Goal: Task Accomplishment & Management: Manage account settings

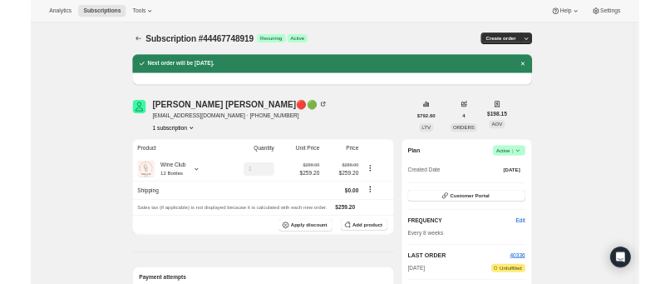
scroll to position [185, 0]
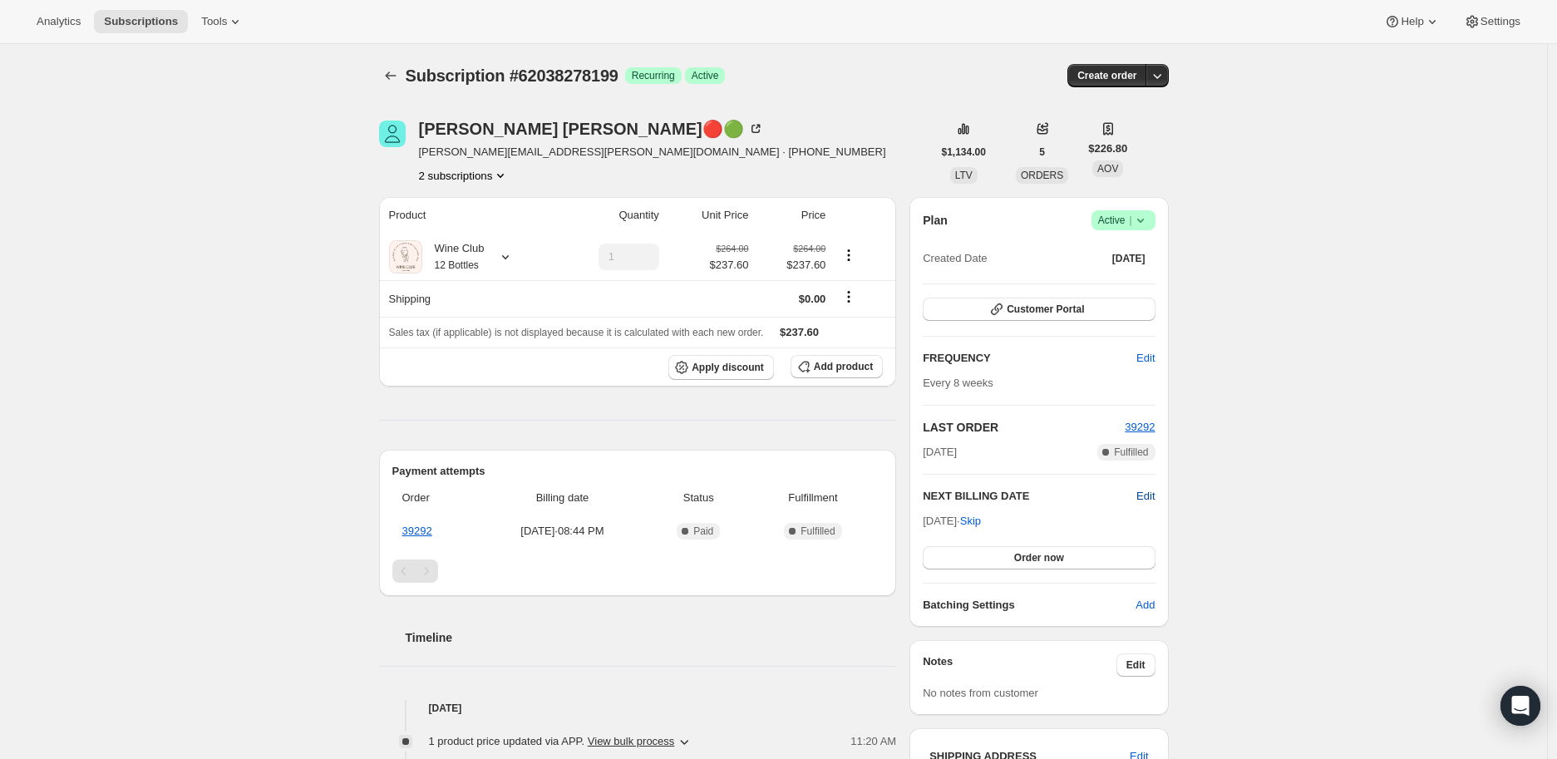
click at [1151, 492] on span "Edit" at bounding box center [1145, 496] width 18 height 17
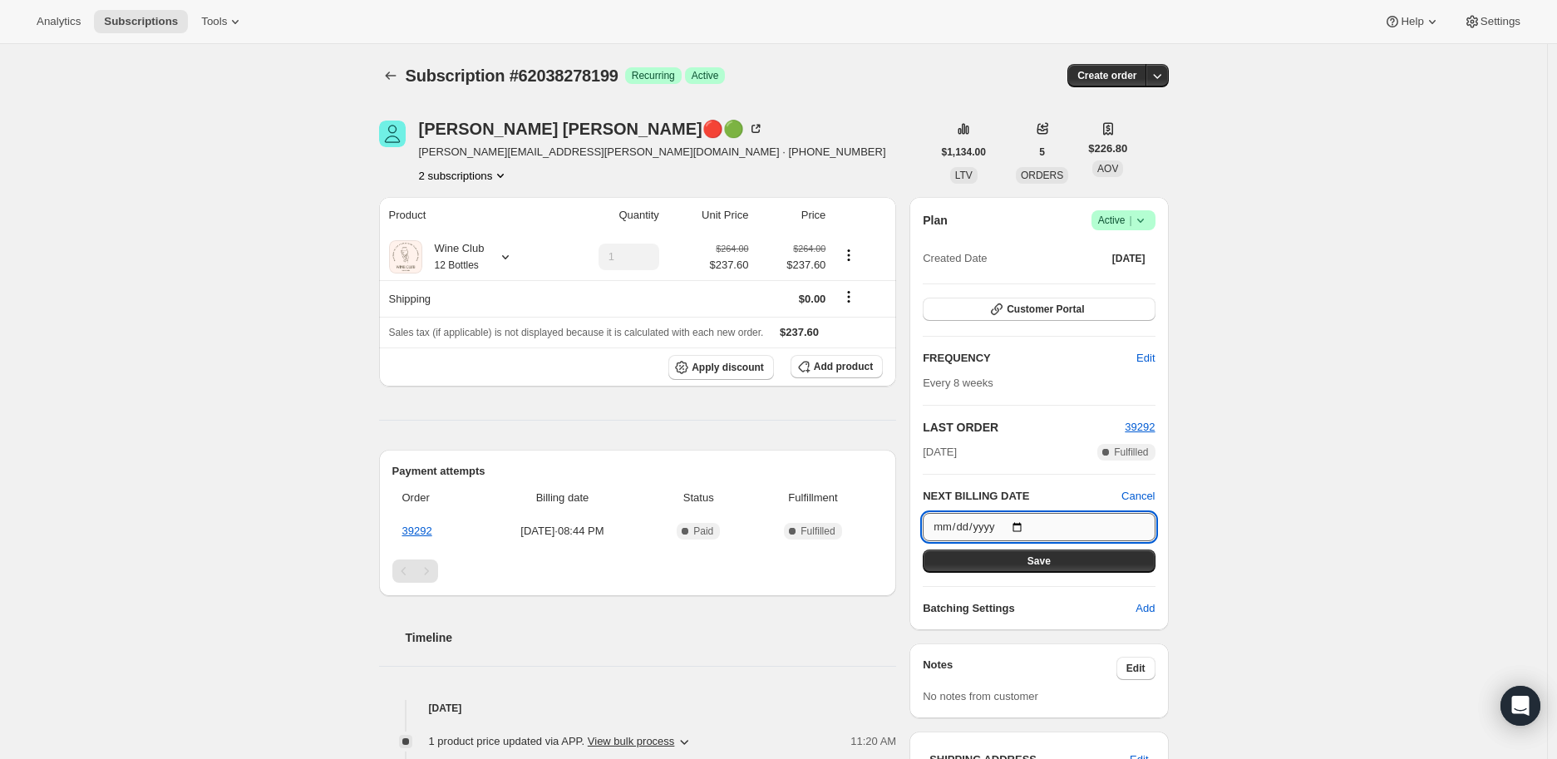
click at [1020, 524] on input "2025-09-26" at bounding box center [1039, 527] width 232 height 28
type input "2025-10-10"
click at [1035, 560] on span "Save" at bounding box center [1039, 561] width 23 height 13
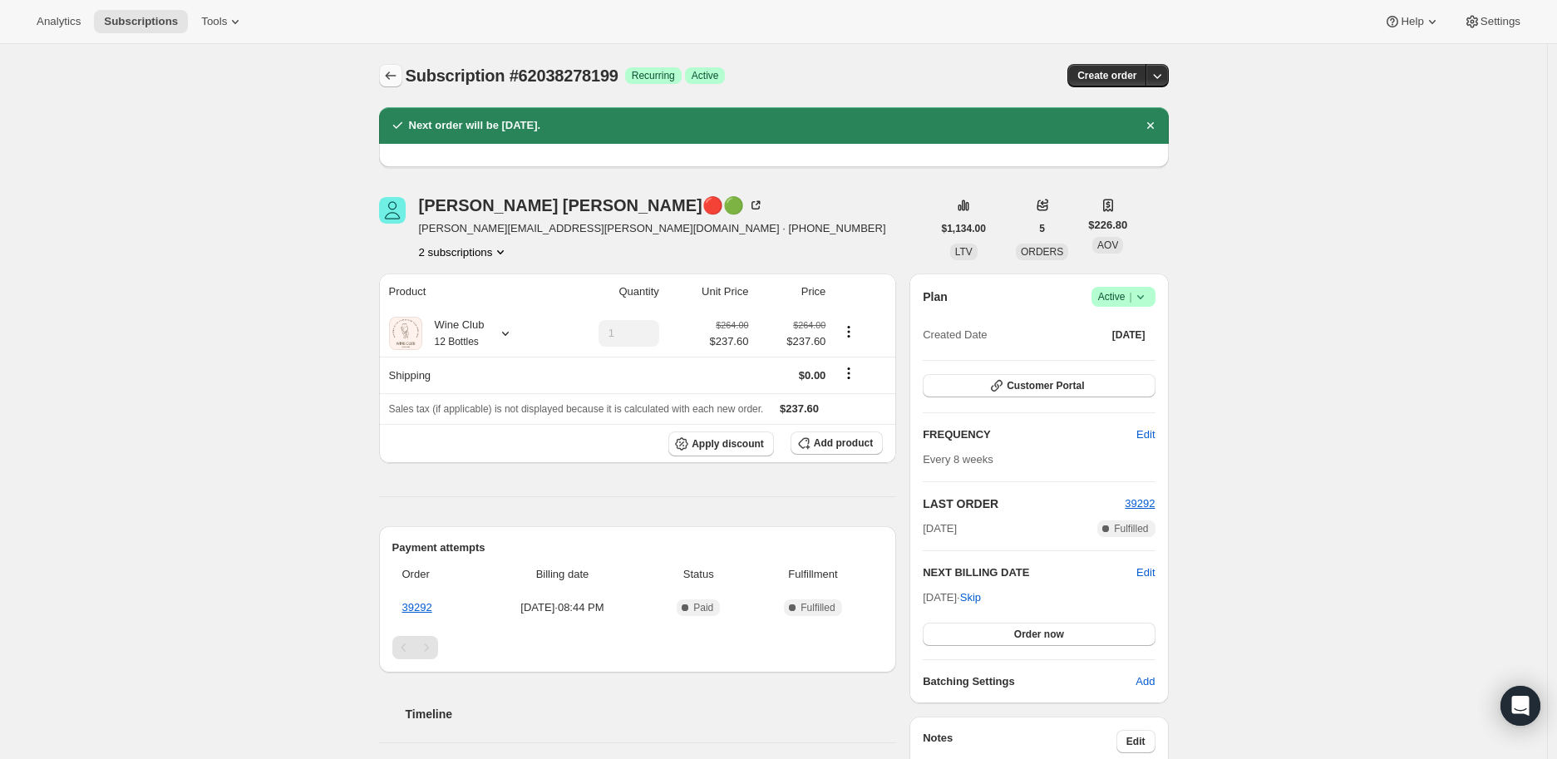
click at [396, 69] on icon "Subscriptions" at bounding box center [390, 75] width 17 height 17
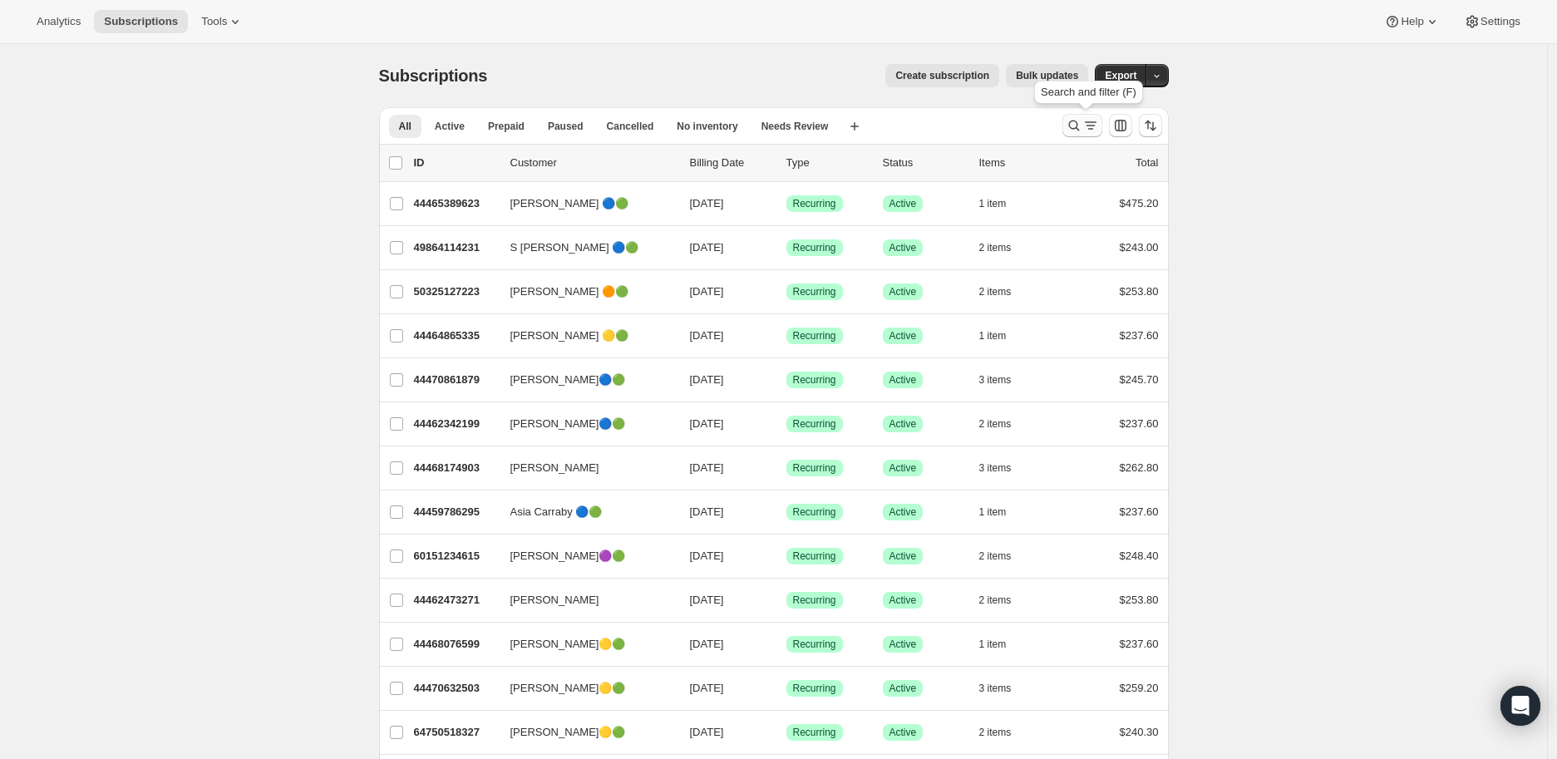
click at [1072, 120] on icon "Search and filter results" at bounding box center [1074, 125] width 17 height 17
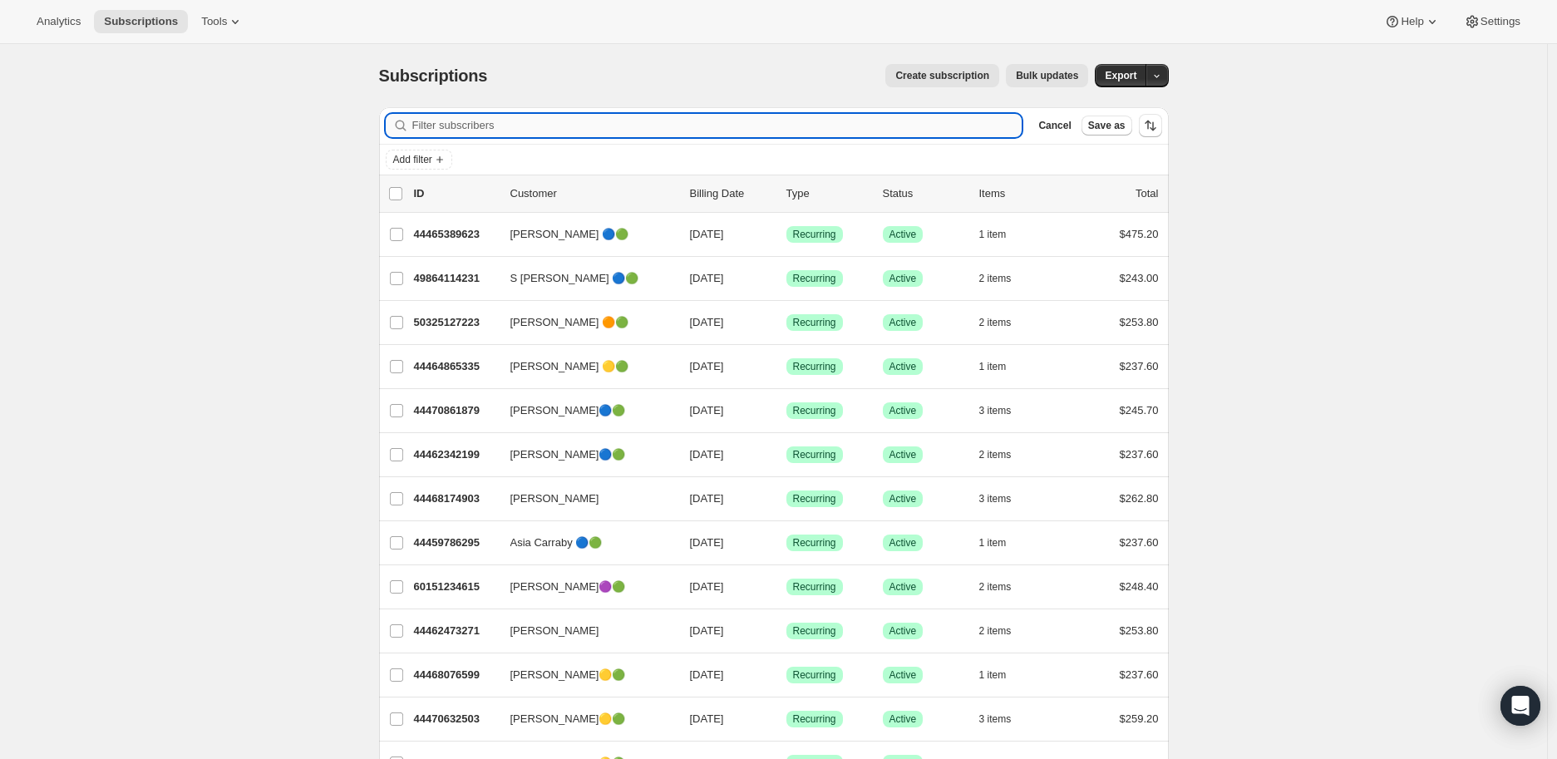
click at [439, 125] on input "Filter subscribers" at bounding box center [717, 125] width 610 height 23
paste input "kbethgordon@gmail.com"
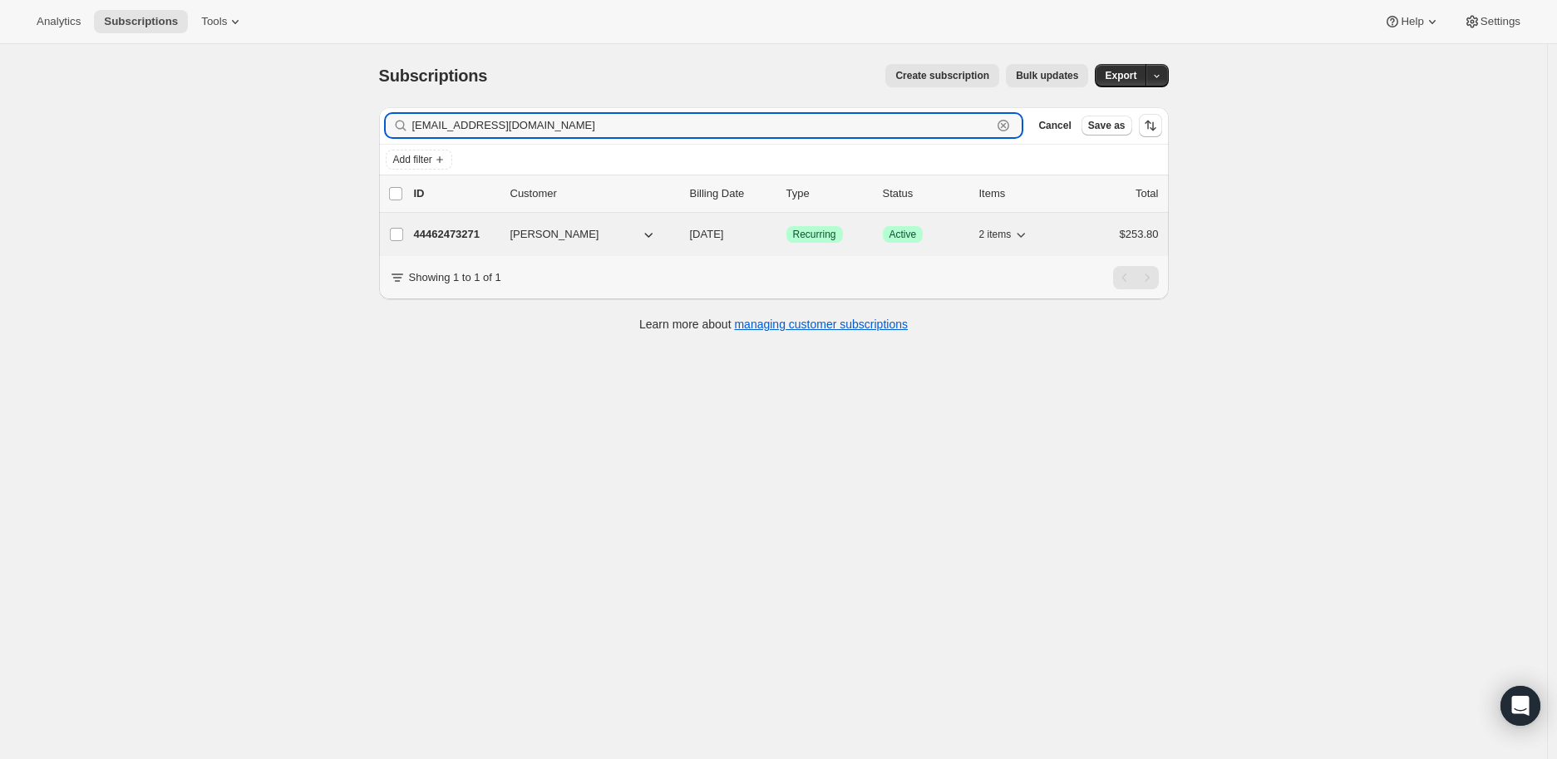
type input "kbethgordon@gmail.com"
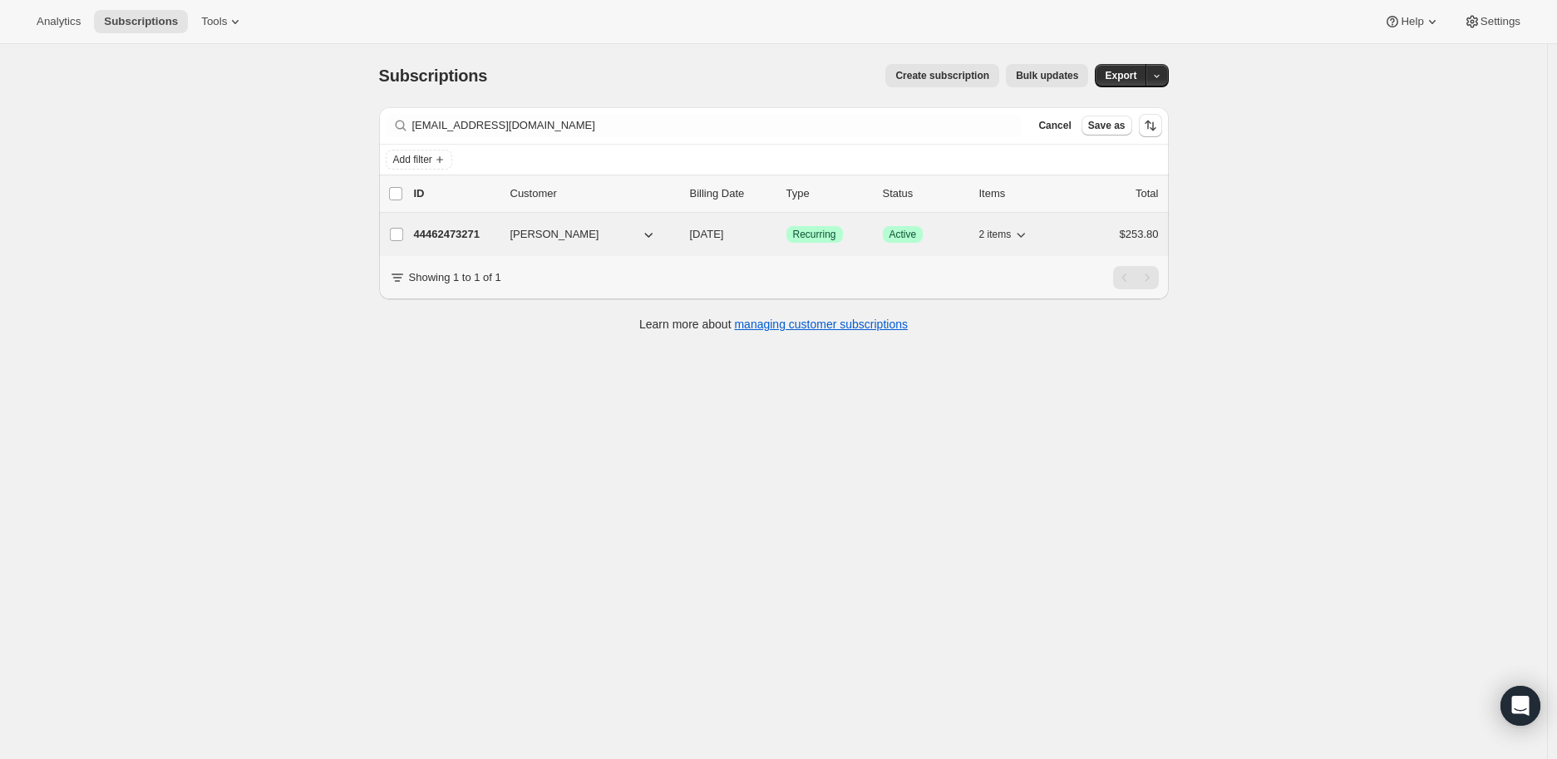
click at [455, 229] on p "44462473271" at bounding box center [455, 234] width 83 height 17
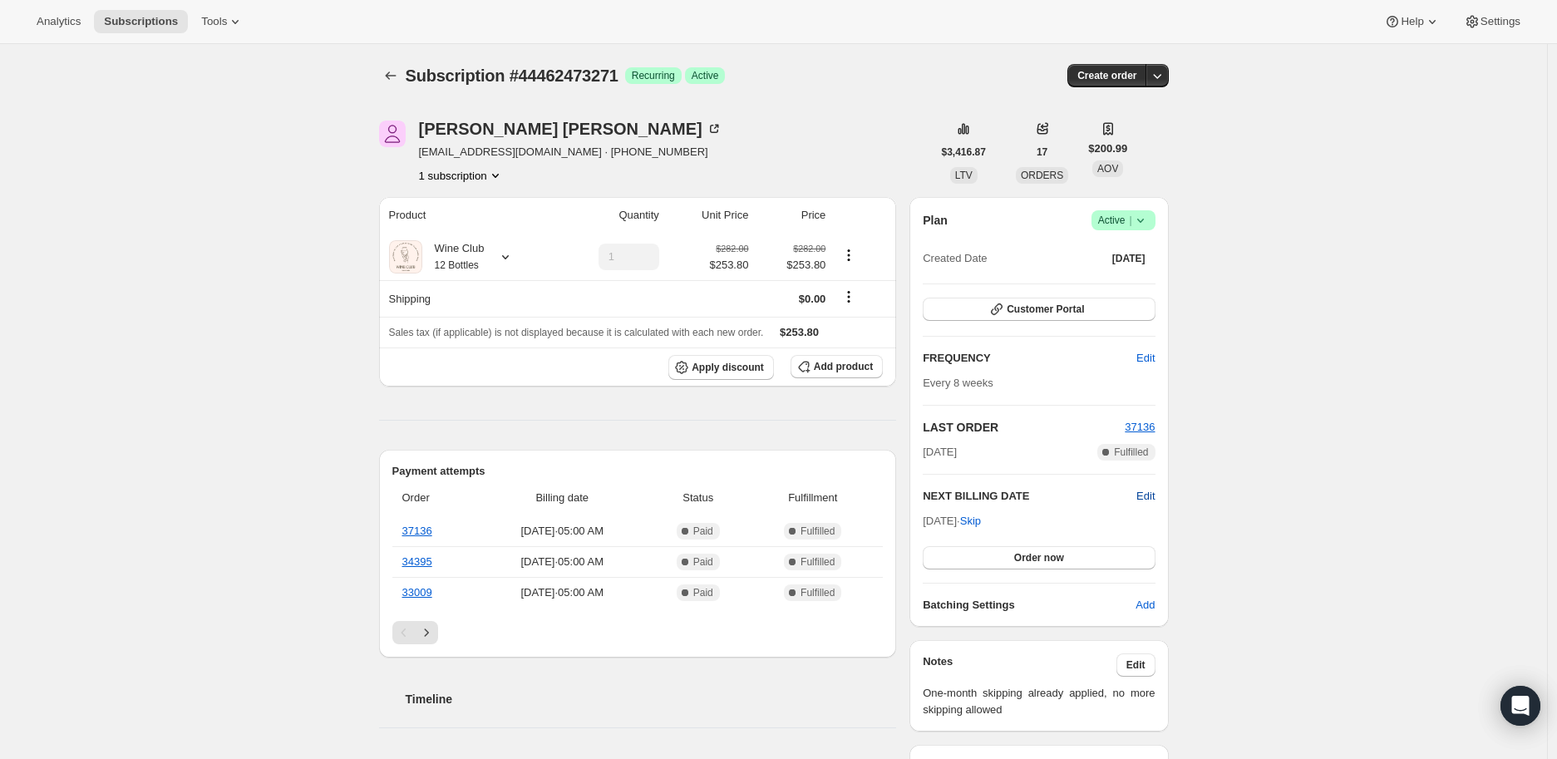
click at [1152, 491] on span "Edit" at bounding box center [1145, 496] width 18 height 17
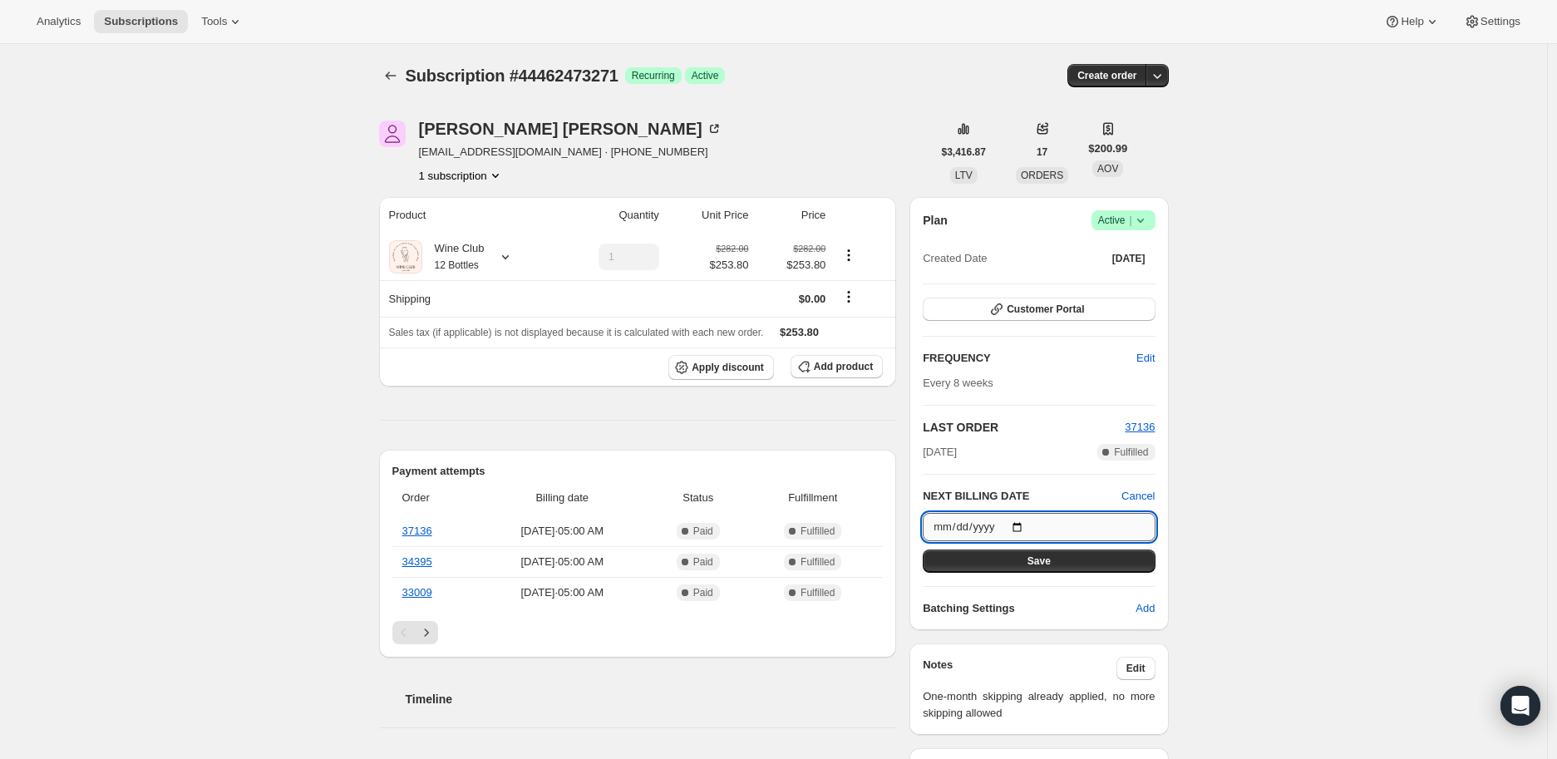
click at [1023, 527] on input "2025-09-23" at bounding box center [1039, 527] width 232 height 28
type input "2025-10-07"
click at [1038, 560] on span "Save" at bounding box center [1039, 561] width 23 height 13
